Goal: Task Accomplishment & Management: Manage account settings

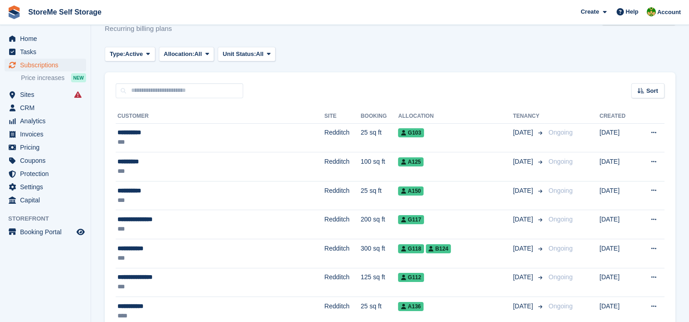
scroll to position [46, 0]
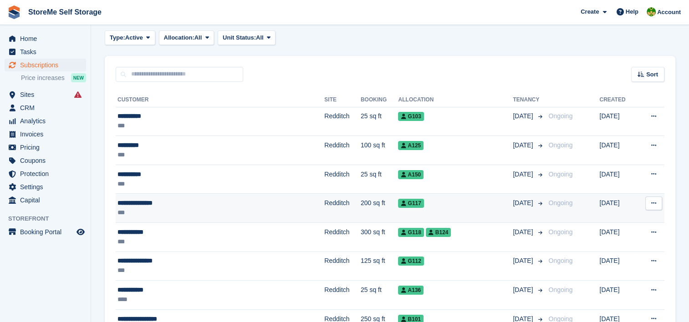
click at [324, 210] on td "Redditch" at bounding box center [342, 208] width 36 height 29
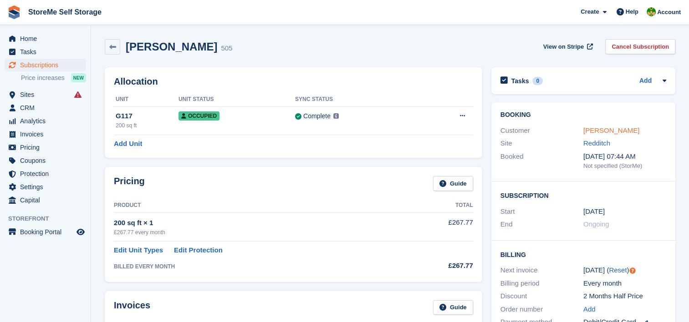
click at [605, 132] on link "Martin Chadwick" at bounding box center [611, 131] width 56 height 8
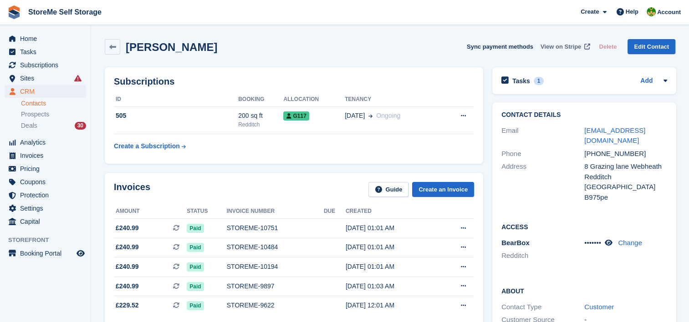
click at [568, 44] on span "View on Stripe" at bounding box center [560, 46] width 41 height 9
click at [576, 46] on span "View on Stripe" at bounding box center [560, 46] width 41 height 9
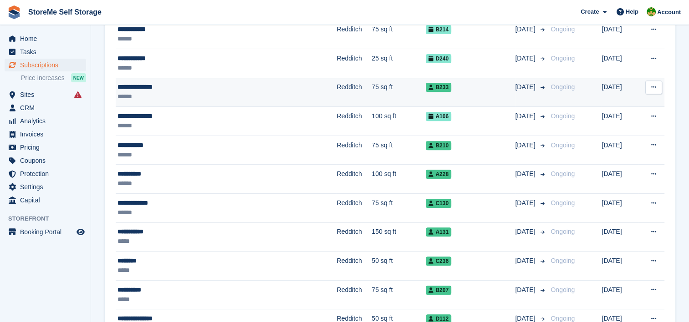
scroll to position [410, 0]
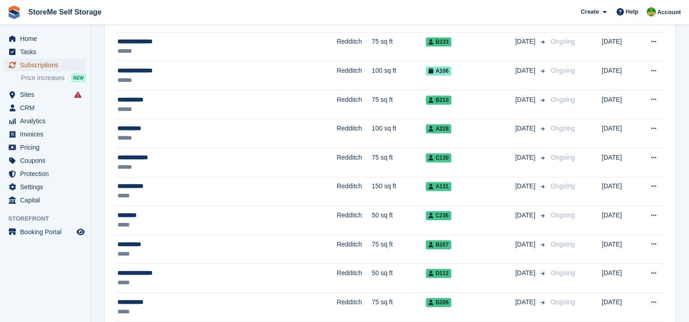
click at [23, 62] on span "Subscriptions" at bounding box center [47, 65] width 55 height 13
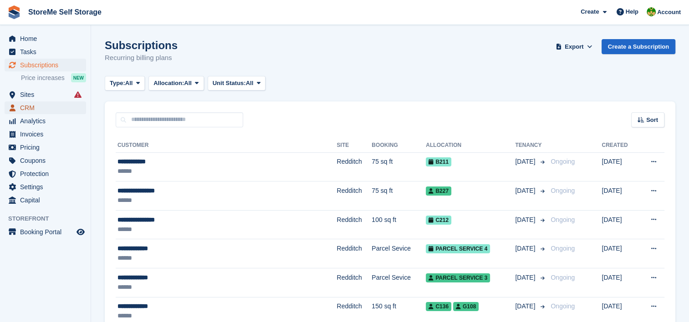
click at [30, 105] on span "CRM" at bounding box center [47, 108] width 55 height 13
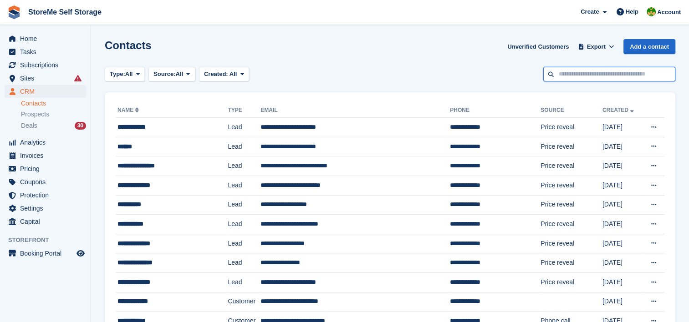
click at [611, 72] on input "text" at bounding box center [609, 74] width 132 height 15
type input "**********"
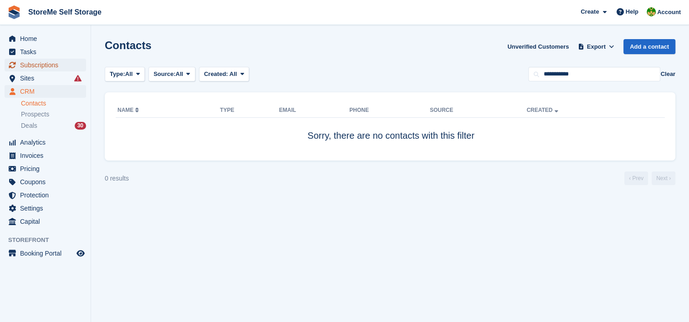
click at [30, 65] on span "Subscriptions" at bounding box center [47, 65] width 55 height 13
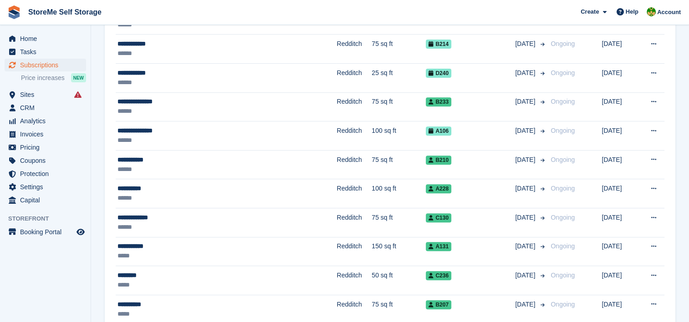
scroll to position [364, 0]
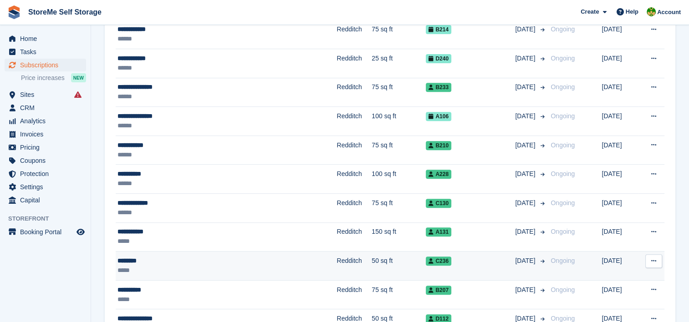
click at [336, 262] on td "Redditch" at bounding box center [353, 266] width 35 height 29
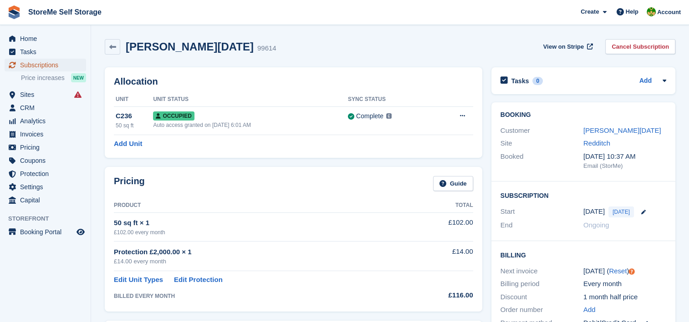
click at [42, 65] on span "Subscriptions" at bounding box center [47, 65] width 55 height 13
click at [598, 129] on link "[PERSON_NAME][DATE]" at bounding box center [622, 131] width 78 height 8
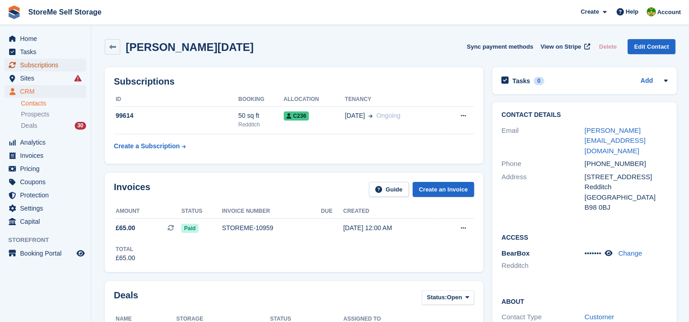
click at [49, 60] on span "Subscriptions" at bounding box center [47, 65] width 55 height 13
